Goal: Information Seeking & Learning: Learn about a topic

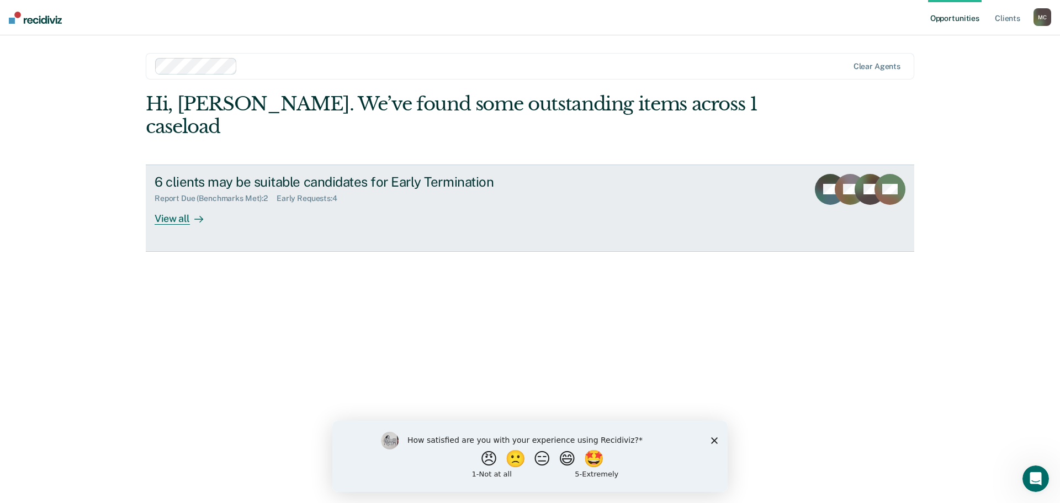
click at [167, 203] on div "View all" at bounding box center [186, 214] width 62 height 22
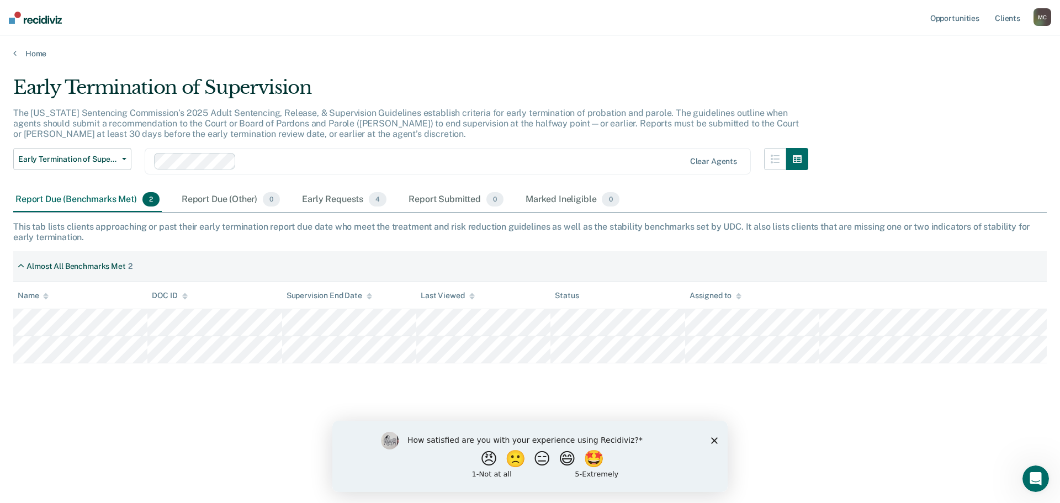
click at [713, 440] on icon "Close survey" at bounding box center [714, 440] width 7 height 7
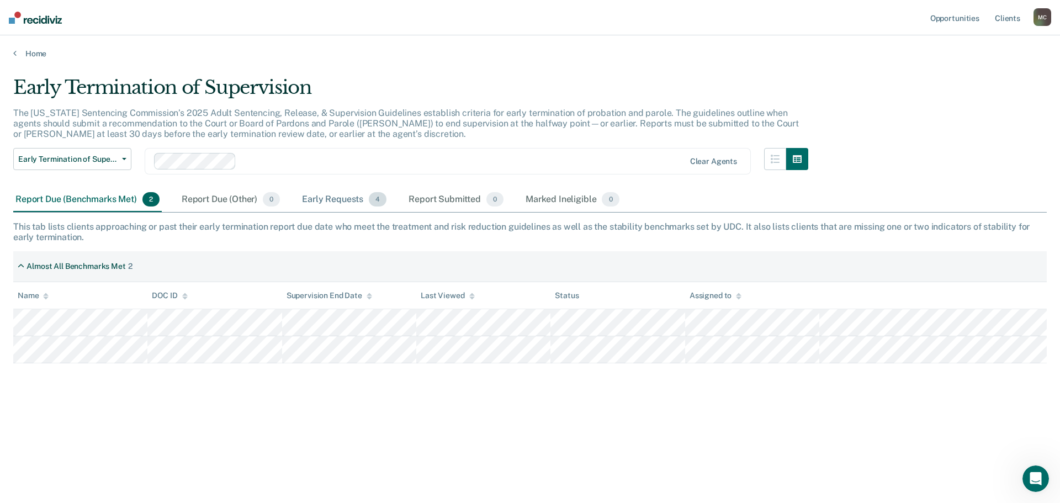
click at [334, 200] on div "Early Requests 4" at bounding box center [344, 200] width 89 height 24
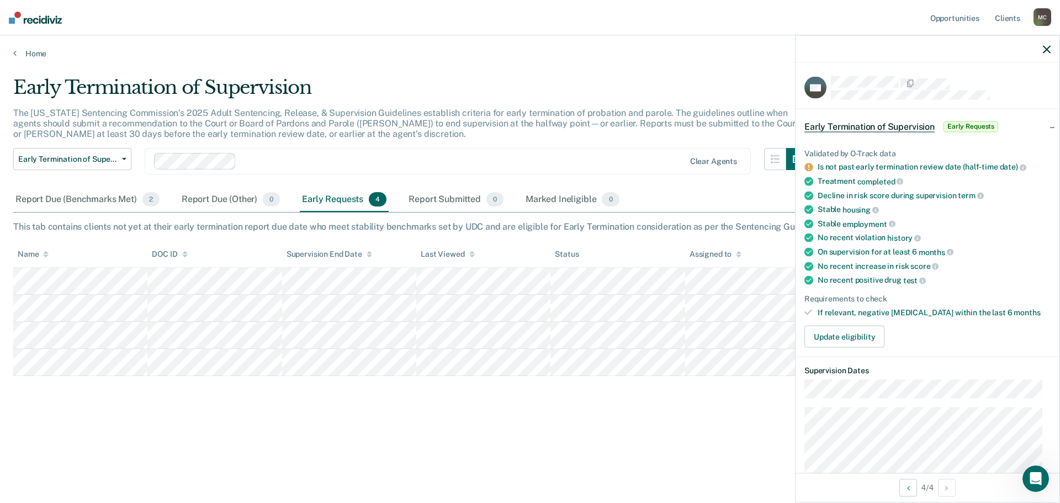
click at [529, 455] on main "Early Termination of Supervision The [US_STATE] Sentencing Commission’s 2025 Ad…" at bounding box center [530, 278] width 1060 height 441
click at [1046, 51] on icon "button" at bounding box center [1046, 49] width 8 height 8
